Goal: Transaction & Acquisition: Purchase product/service

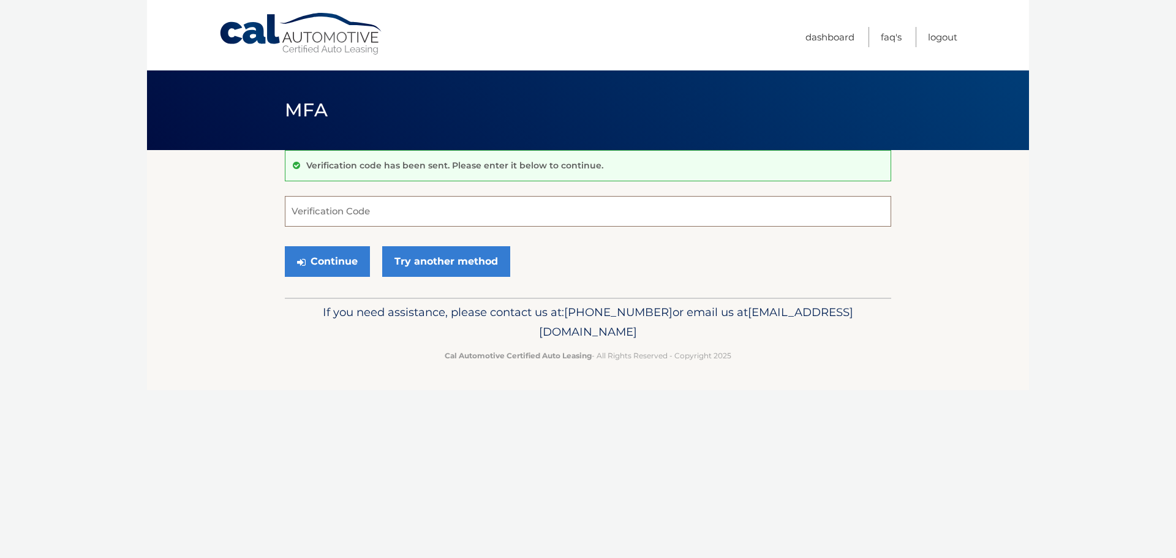
click at [322, 206] on input "Verification Code" at bounding box center [588, 211] width 606 height 31
type input "261313"
click at [325, 260] on button "Continue" at bounding box center [327, 261] width 85 height 31
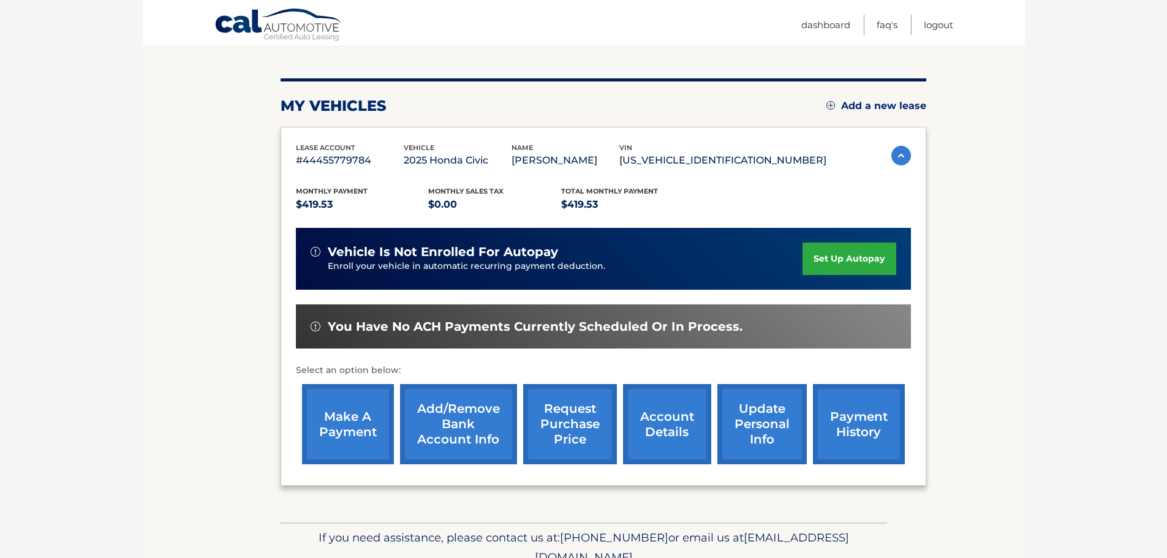
scroll to position [123, 0]
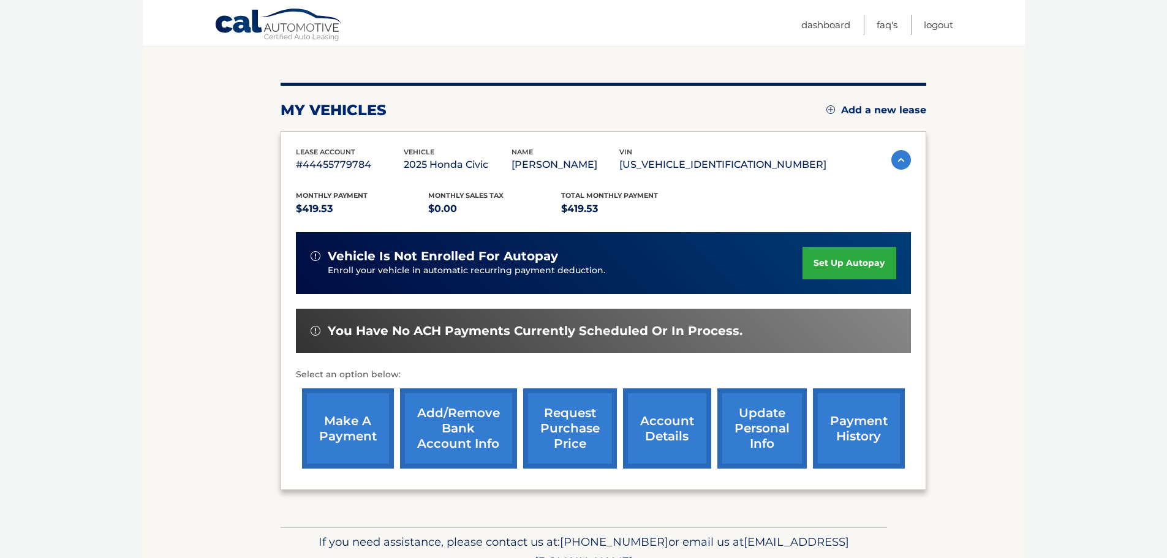
click at [348, 424] on link "make a payment" at bounding box center [348, 428] width 92 height 80
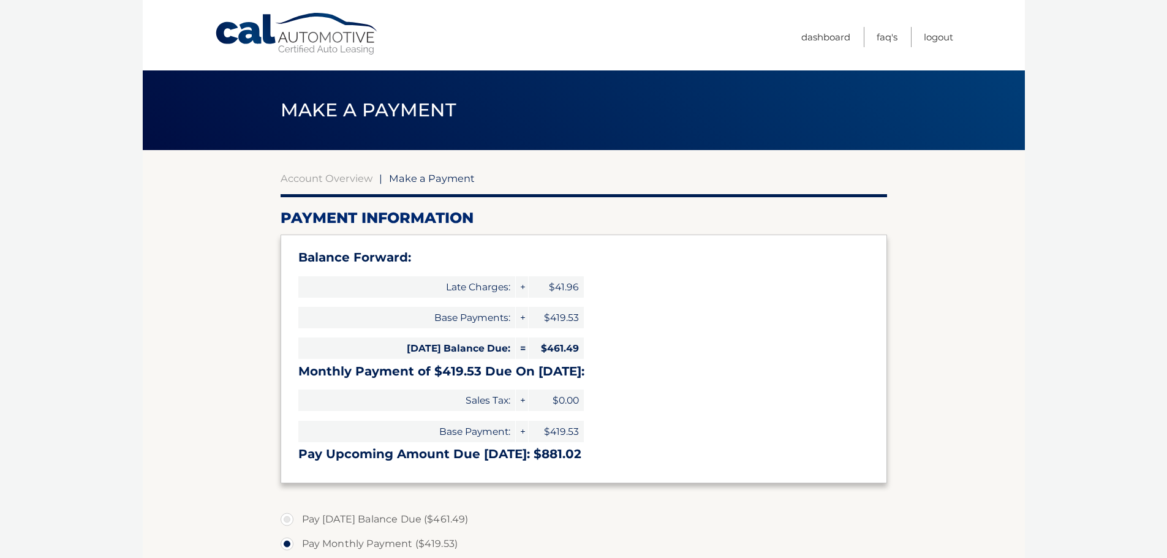
select select "ODlhNzRjODQtNjBhMS00YzAwLTgzMjUtODAzZGNiM2IyMTRk"
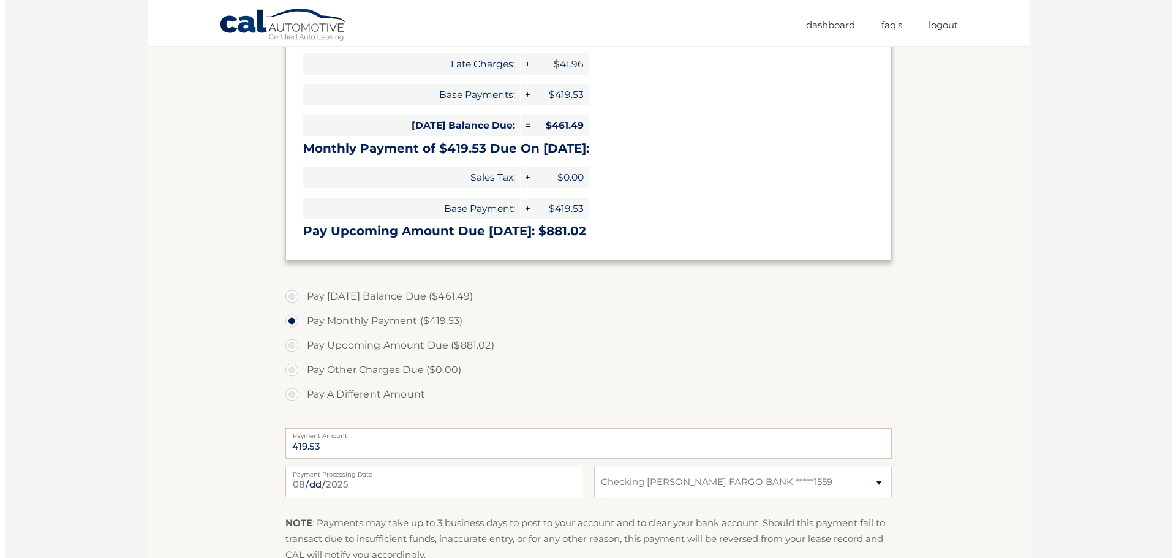
scroll to position [368, 0]
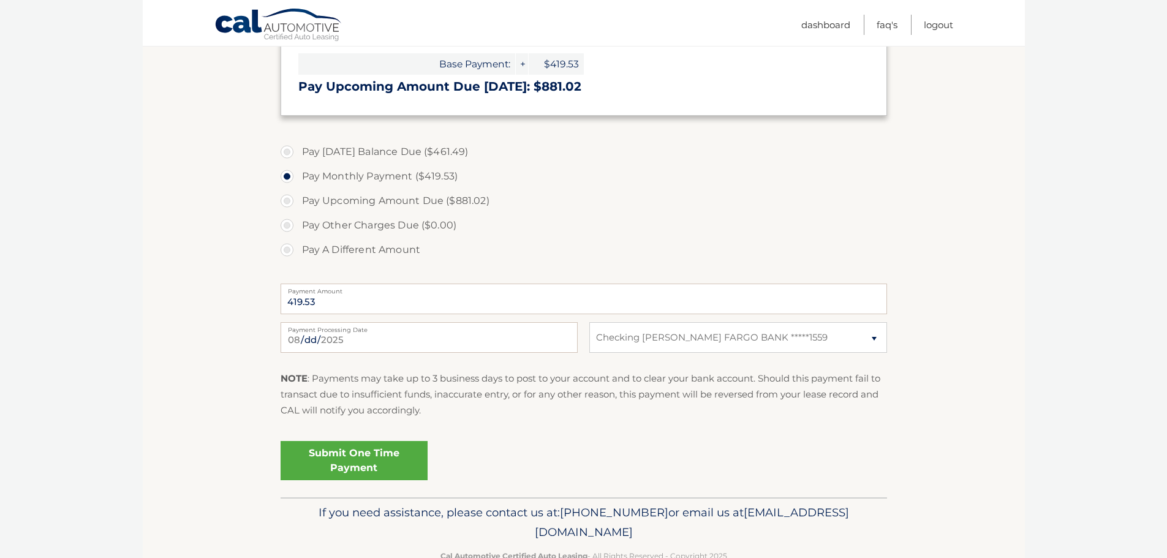
click at [341, 458] on link "Submit One Time Payment" at bounding box center [354, 460] width 147 height 39
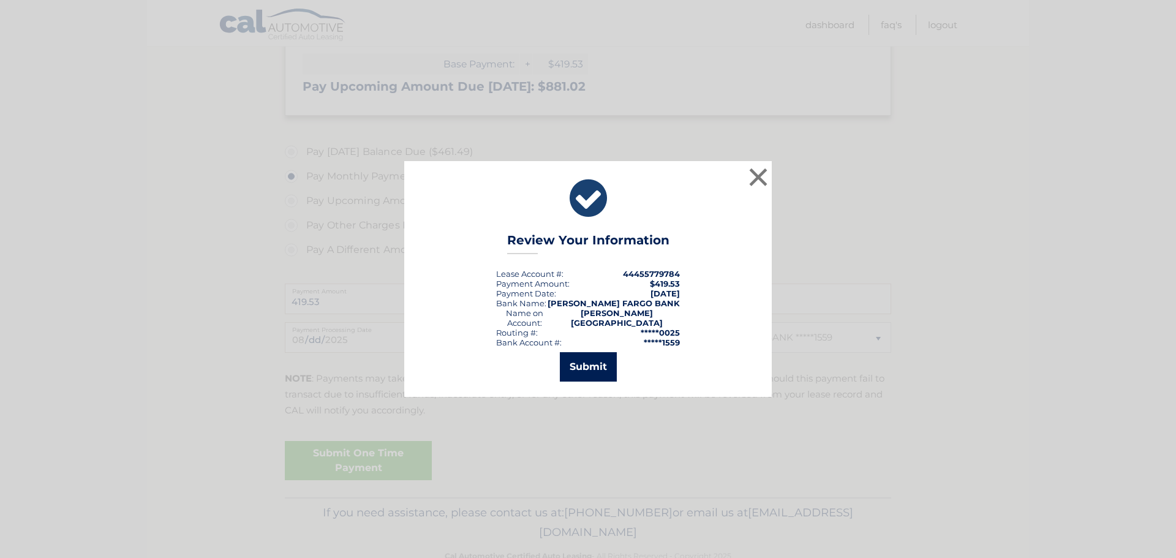
click at [588, 365] on button "Submit" at bounding box center [588, 366] width 57 height 29
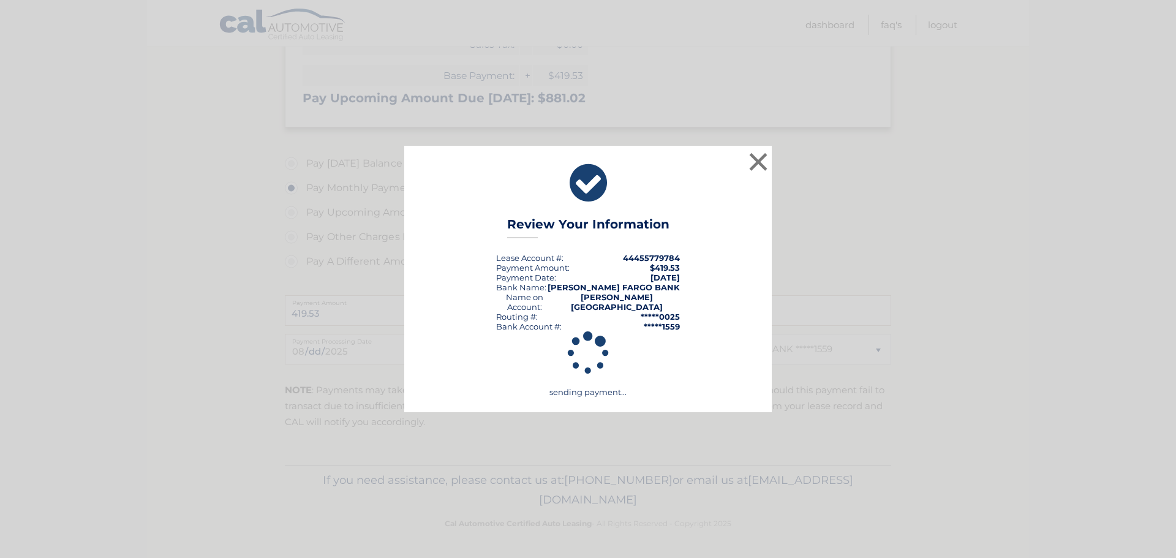
scroll to position [356, 0]
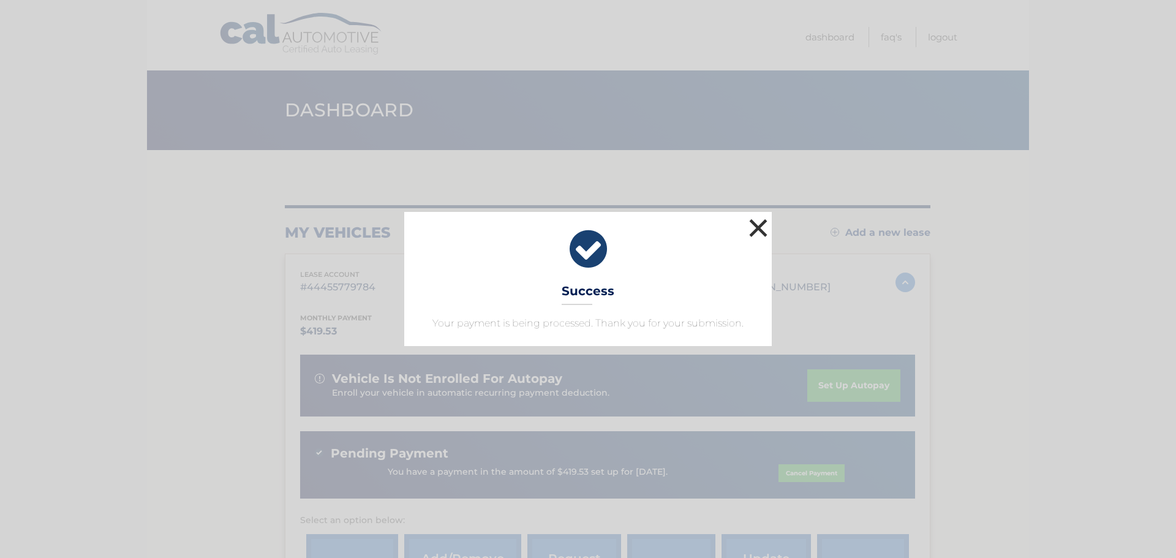
click at [755, 226] on button "×" at bounding box center [758, 228] width 25 height 25
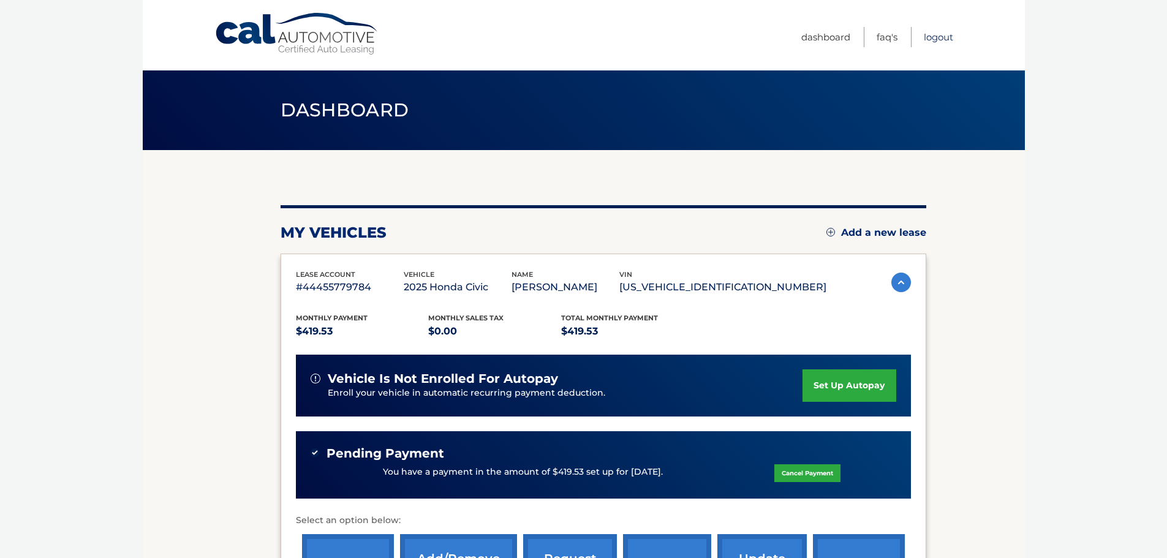
click at [934, 32] on link "Logout" at bounding box center [938, 37] width 29 height 20
